Goal: Information Seeking & Learning: Learn about a topic

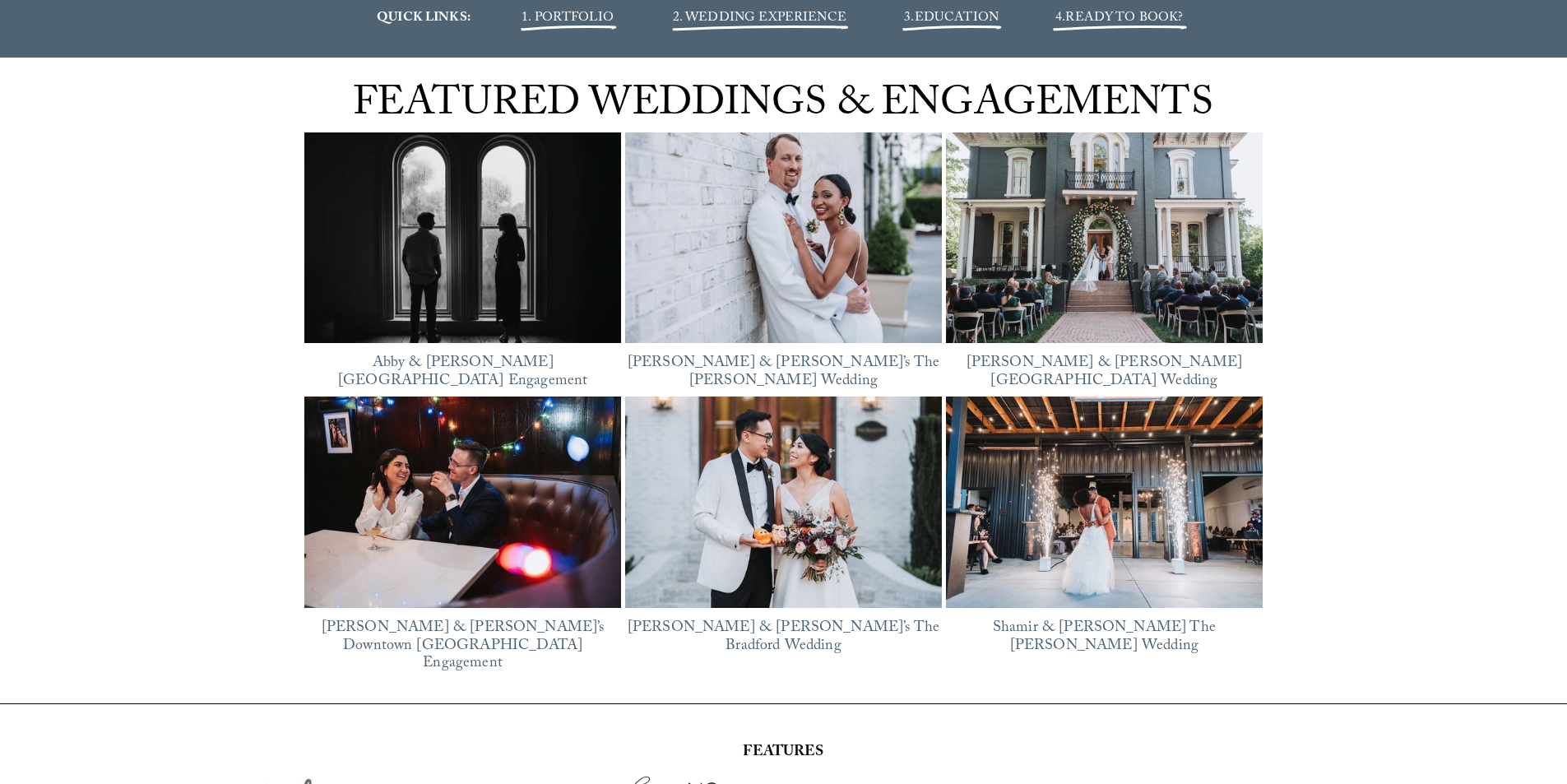
scroll to position [2220, 0]
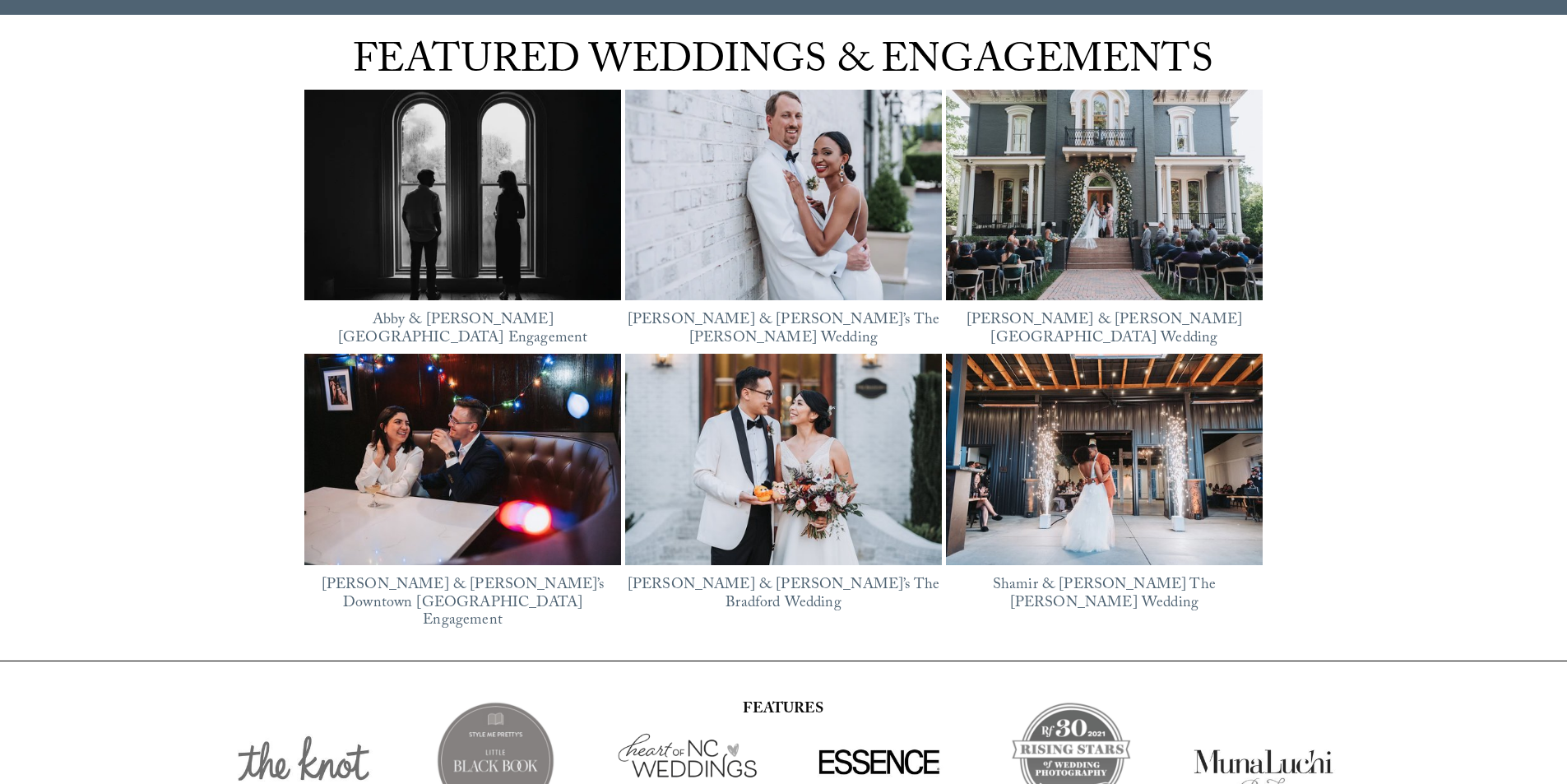
click at [822, 573] on link "Justine & Xinli’s The Bradford Wedding" at bounding box center [784, 594] width 312 height 44
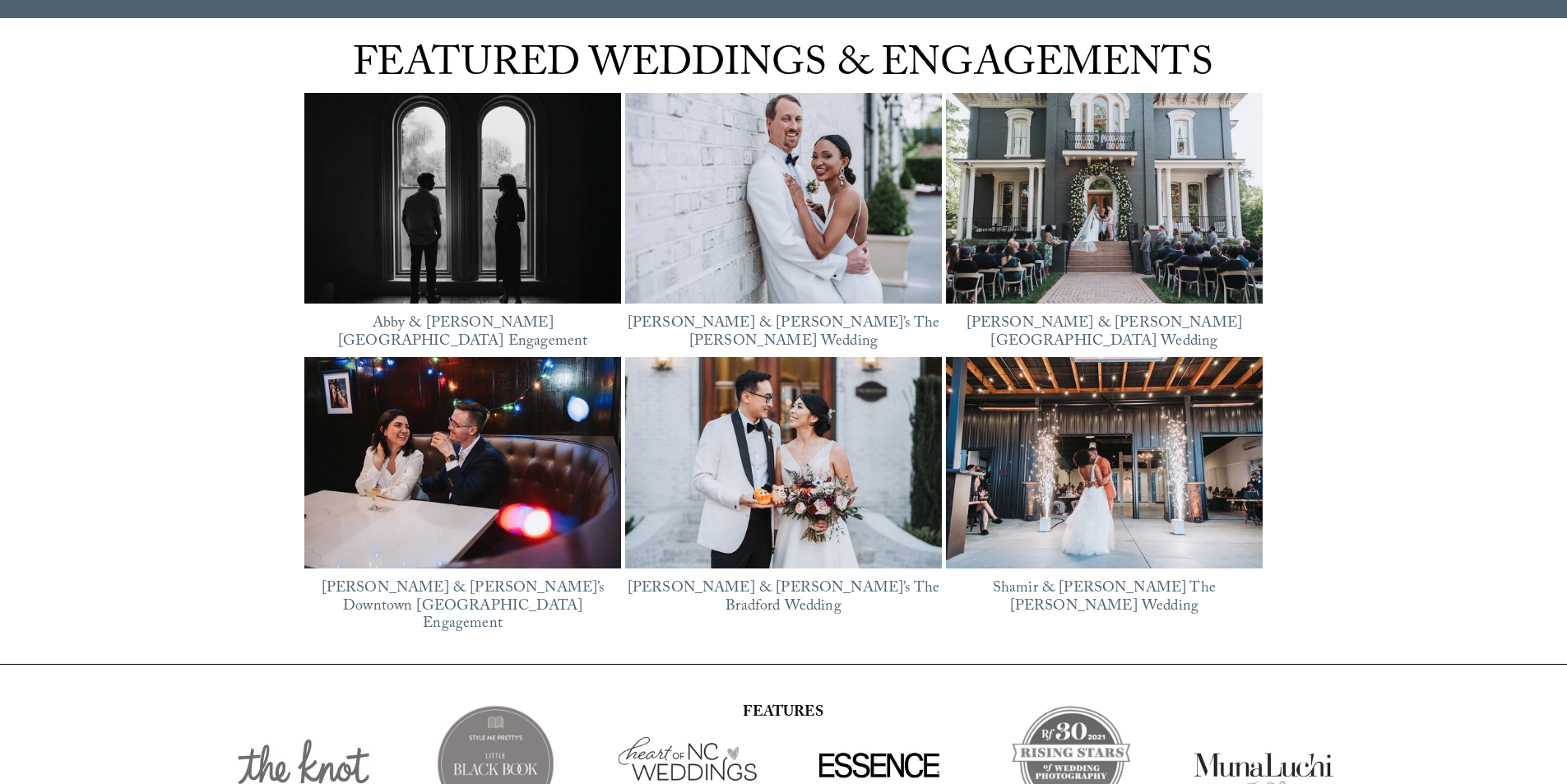
click at [515, 488] on img at bounding box center [463, 462] width 317 height 211
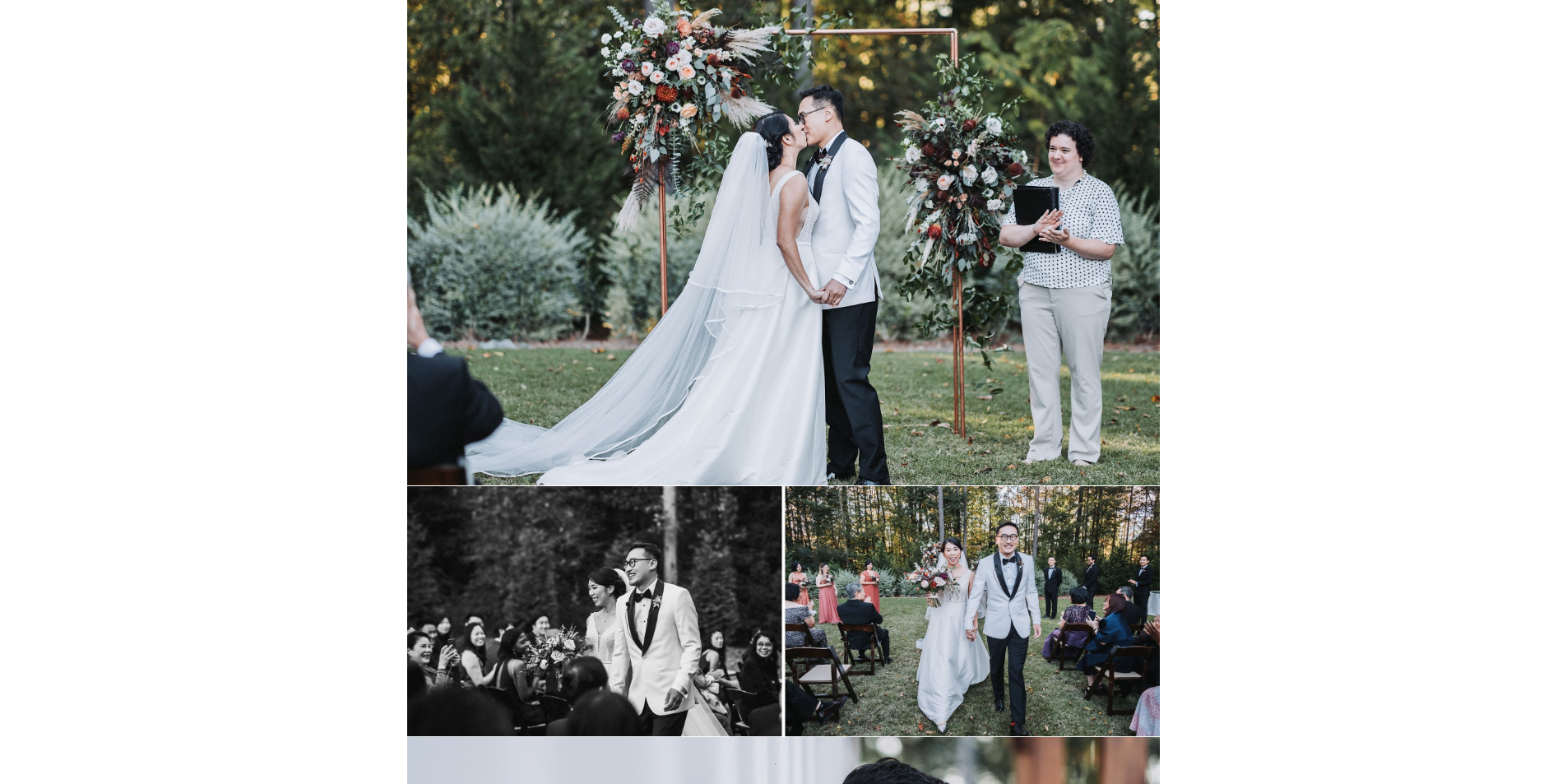
scroll to position [16282, 0]
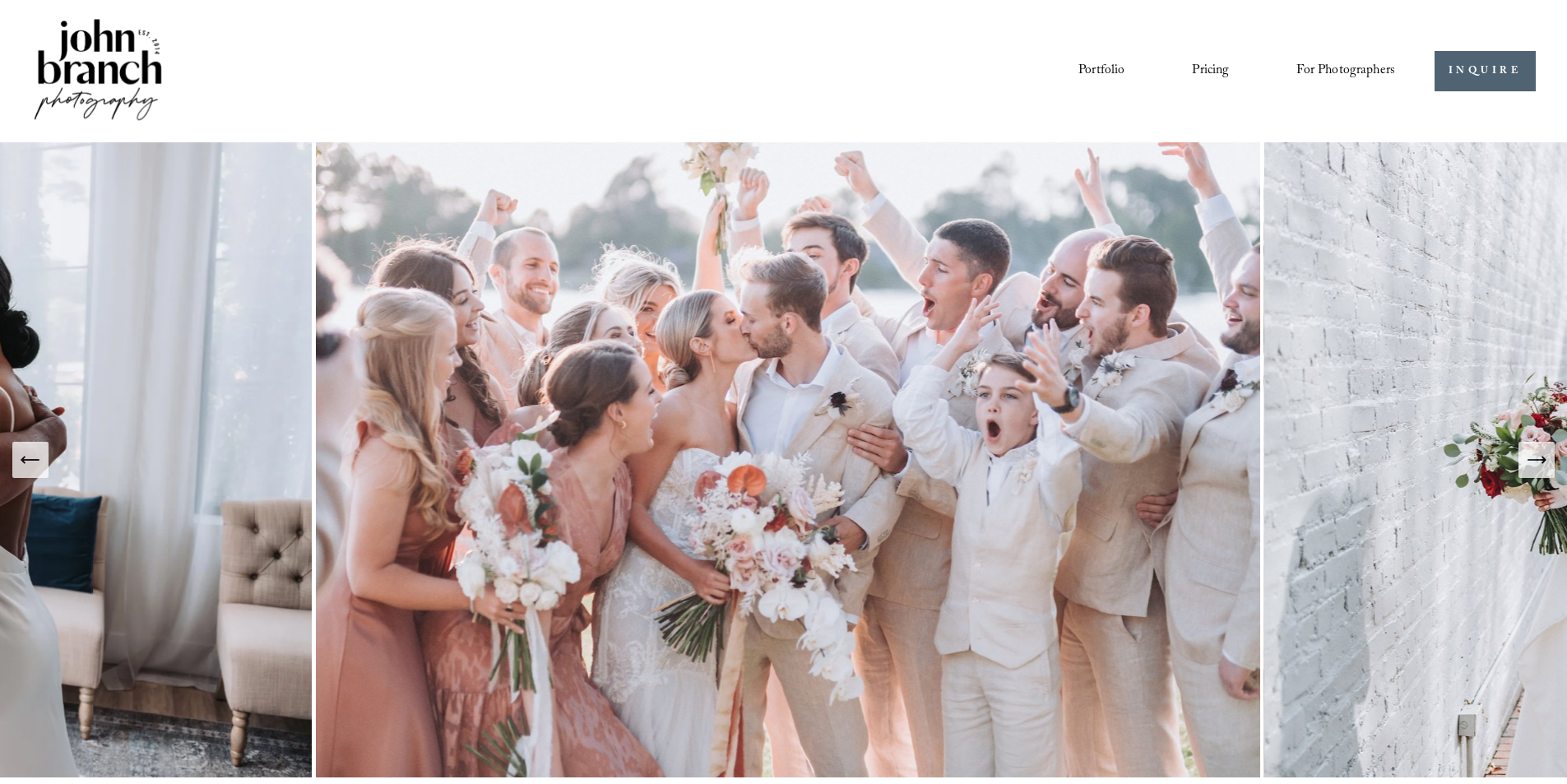
click at [1105, 71] on link "Portfolio" at bounding box center [1102, 70] width 46 height 28
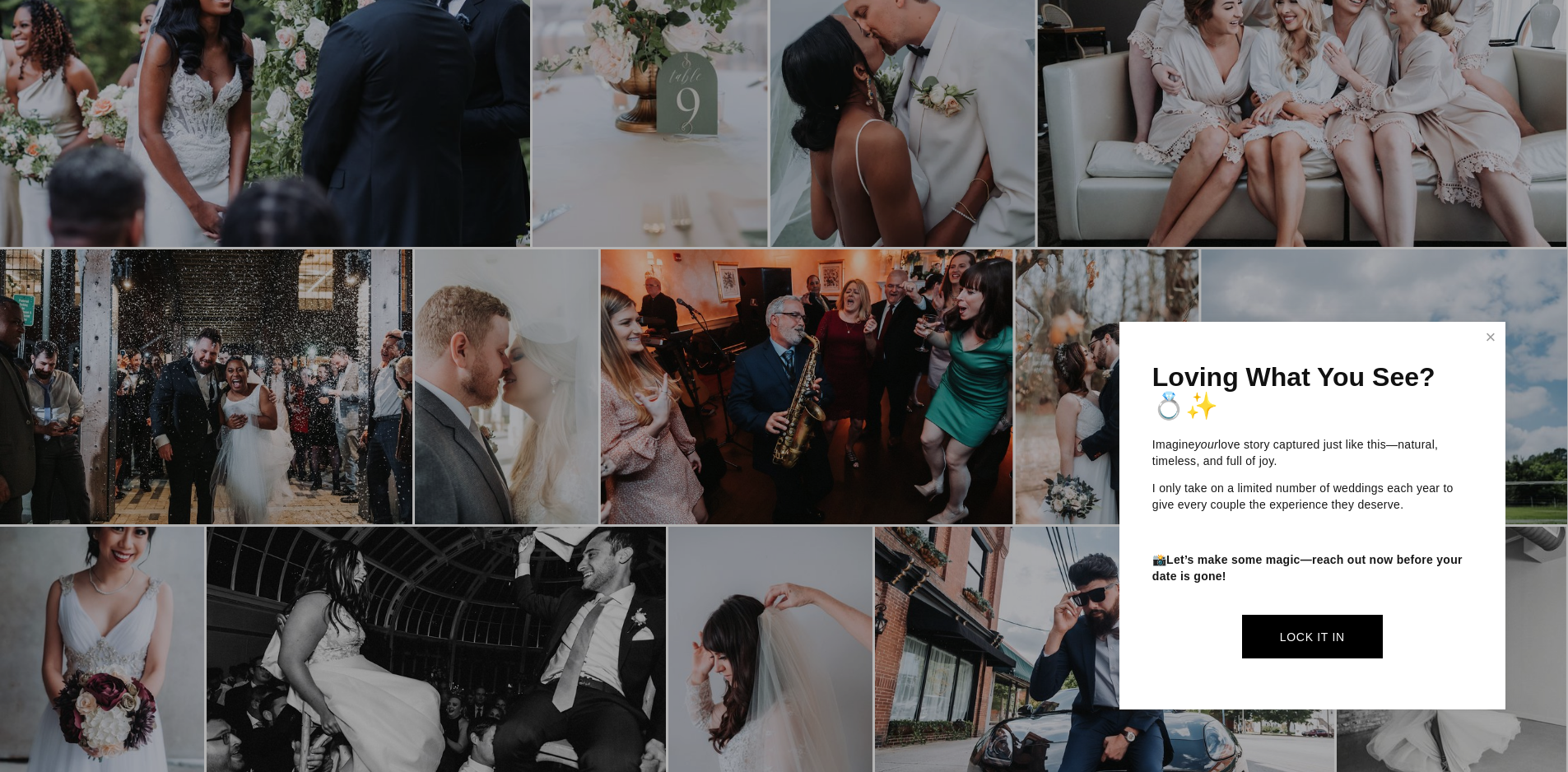
scroll to position [823, 0]
click at [1485, 337] on link "Close" at bounding box center [1491, 338] width 25 height 26
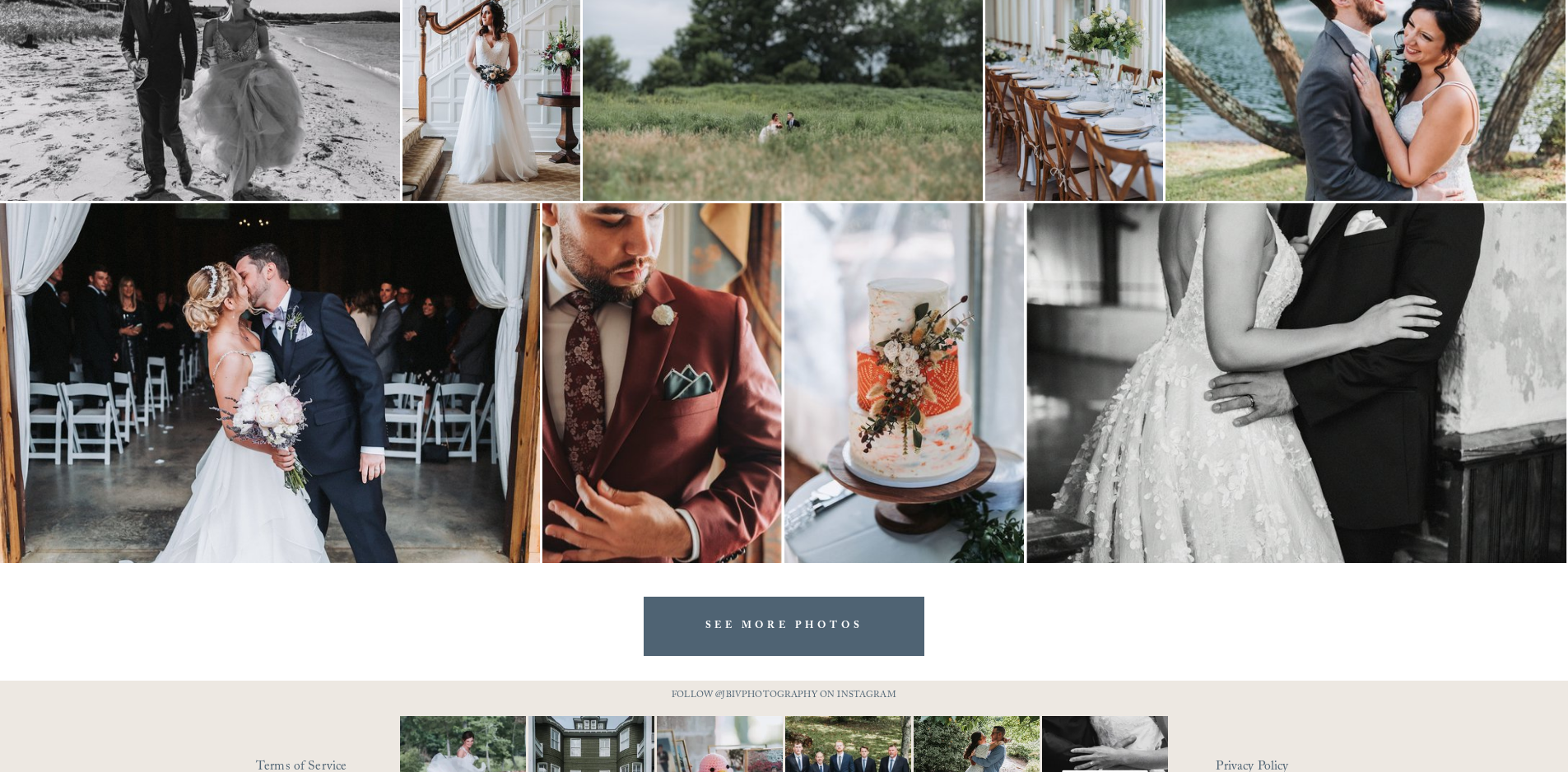
scroll to position [3300, 0]
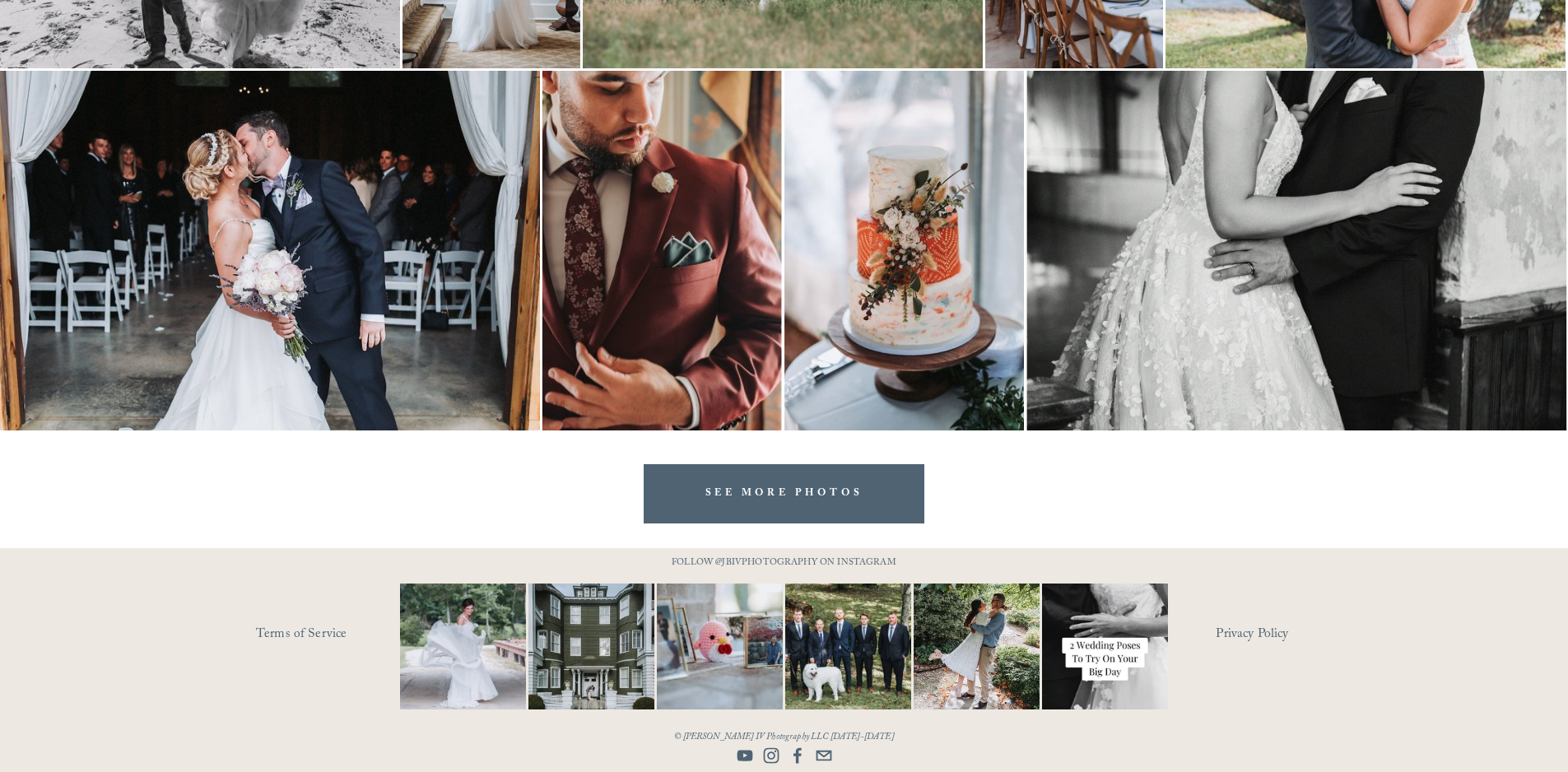
click at [786, 494] on link "SEE MORE PHOTOS" at bounding box center [784, 493] width 281 height 58
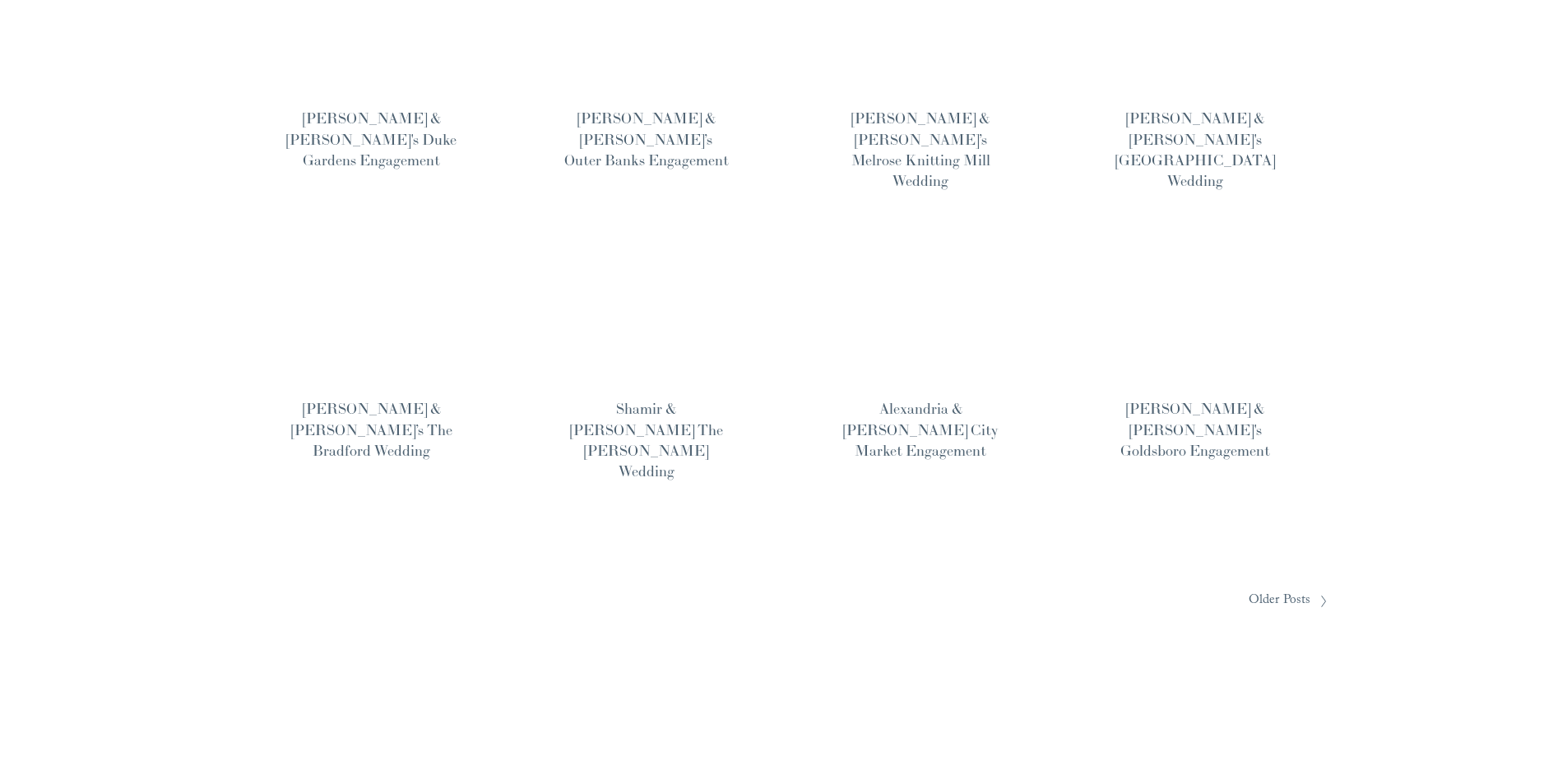
scroll to position [1194, 0]
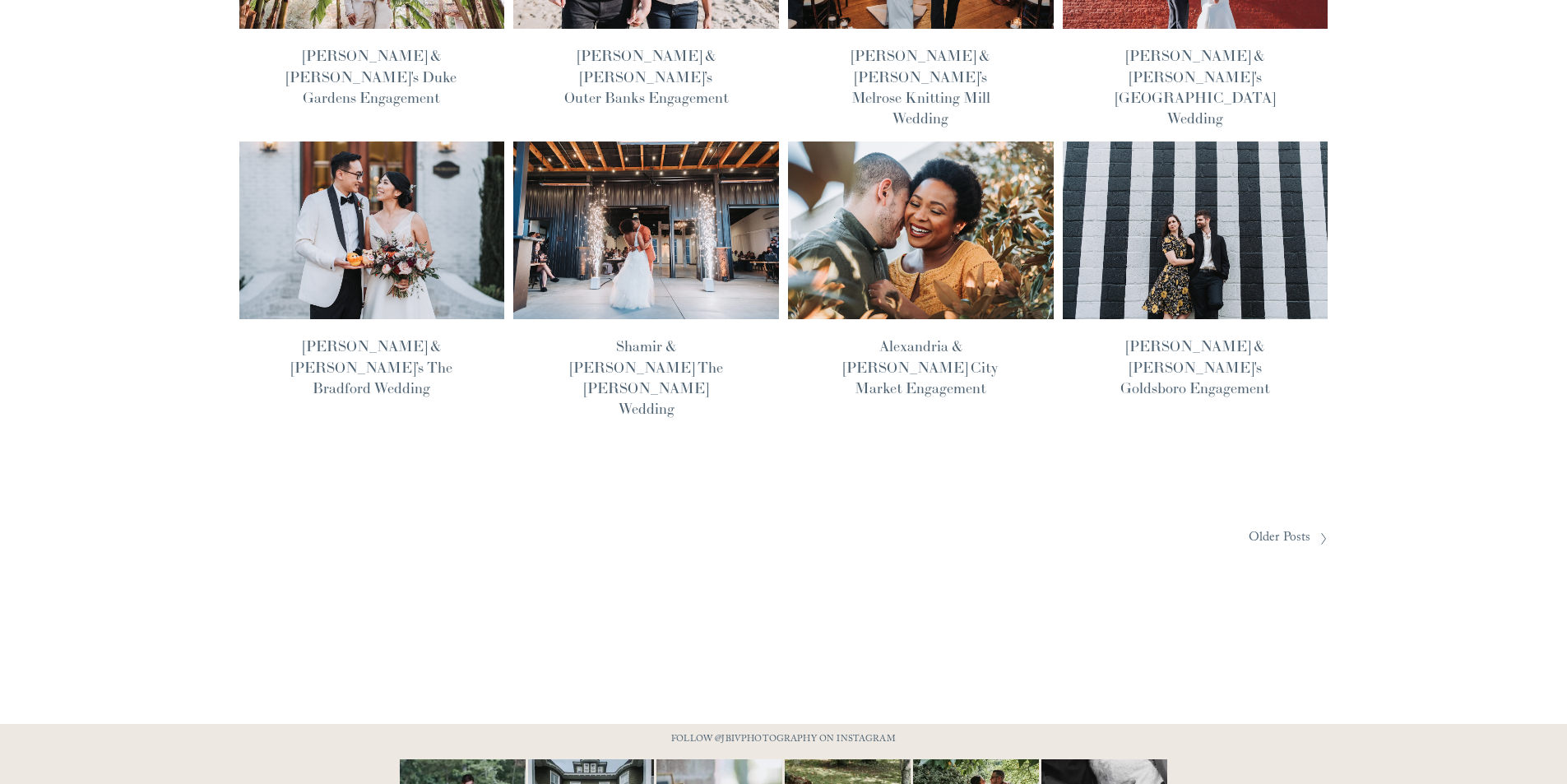
click at [1294, 525] on span "Older Posts" at bounding box center [1280, 538] width 62 height 26
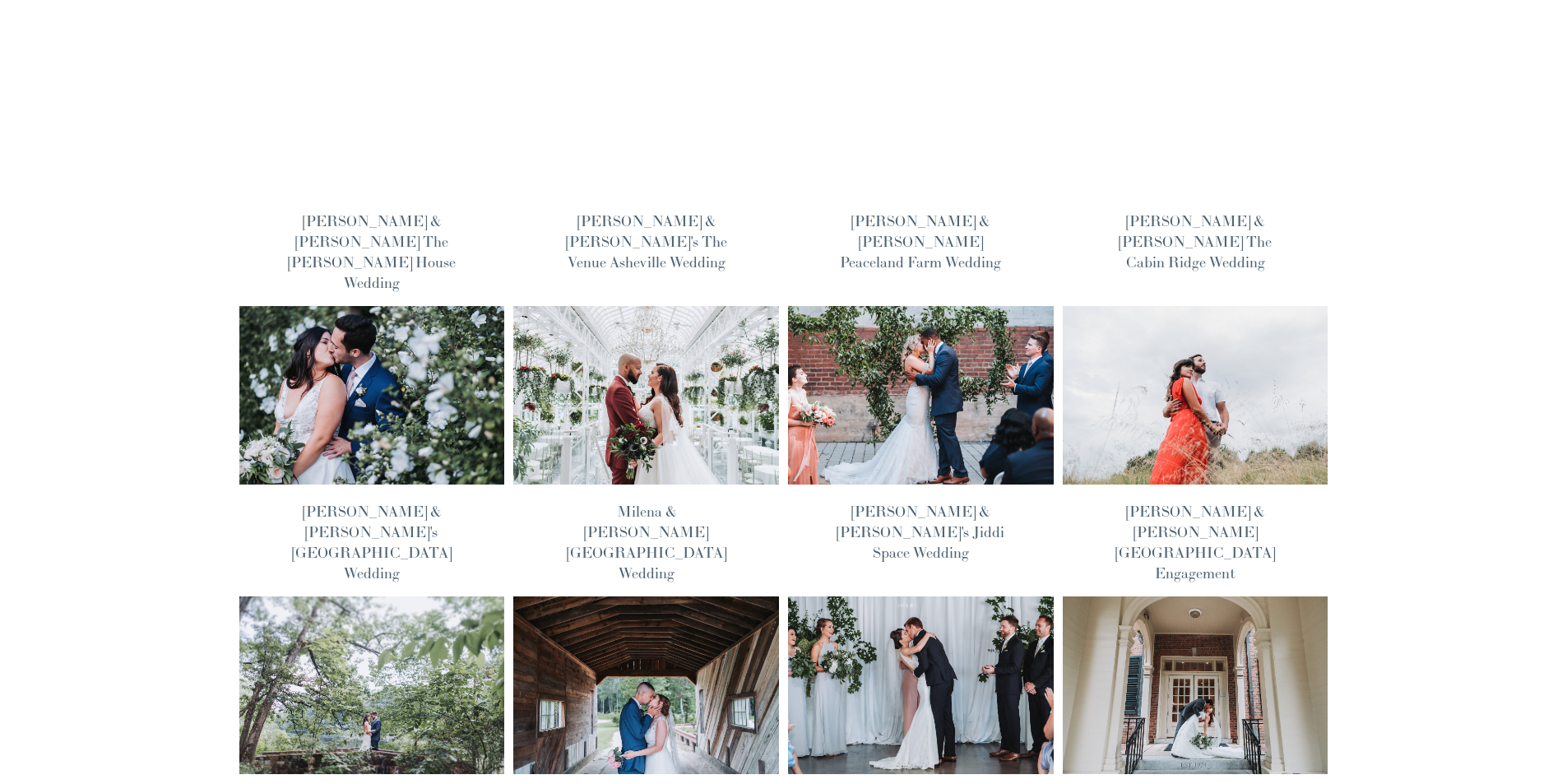
scroll to position [164, 0]
